Goal: Transaction & Acquisition: Purchase product/service

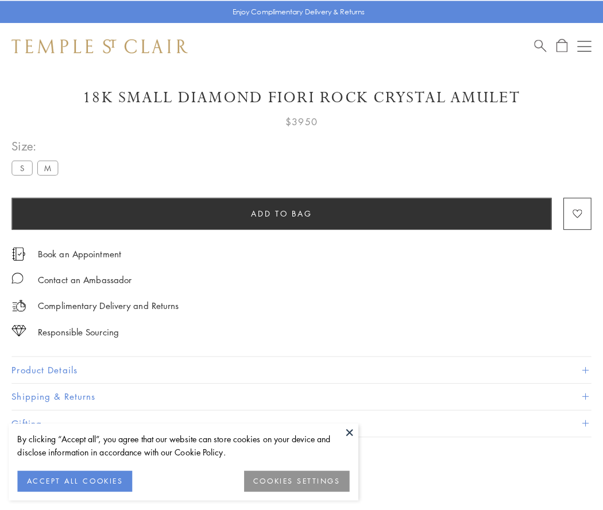
scroll to position [29, 0]
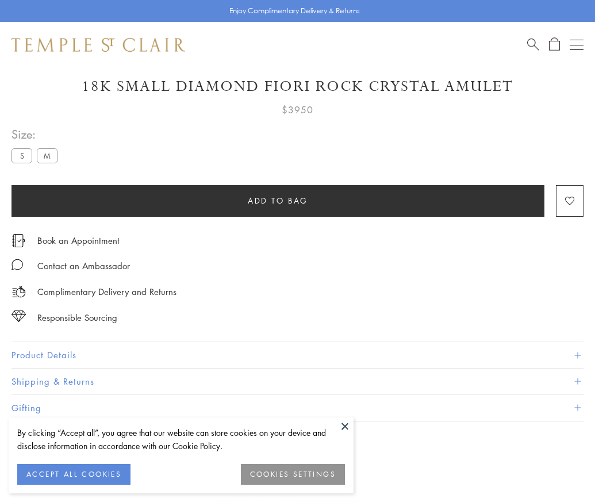
click at [277, 200] on span "Add to bag" at bounding box center [278, 200] width 60 height 13
